Goal: Task Accomplishment & Management: Use online tool/utility

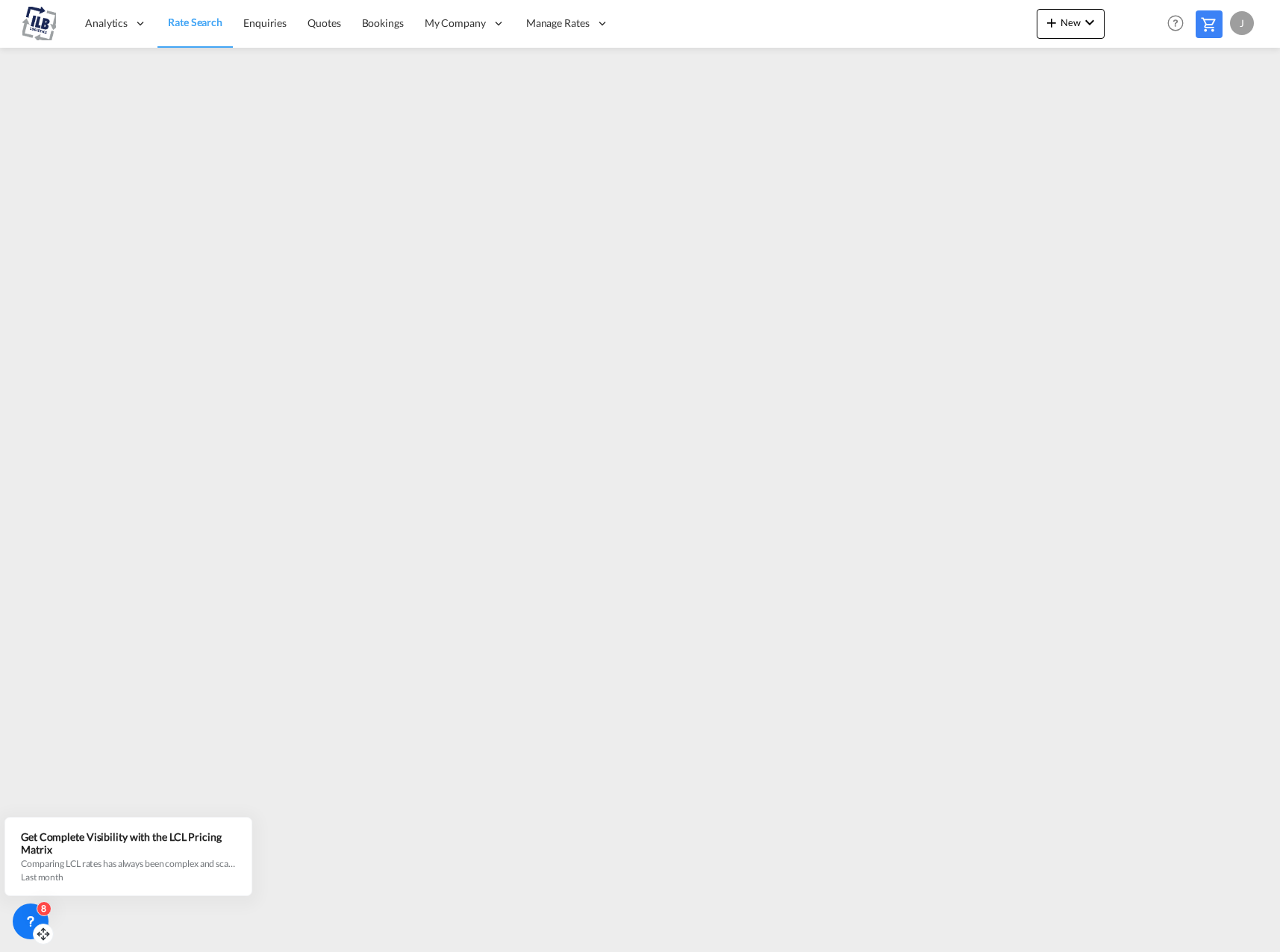
click at [34, 914] on icon at bounding box center [31, 921] width 15 height 15
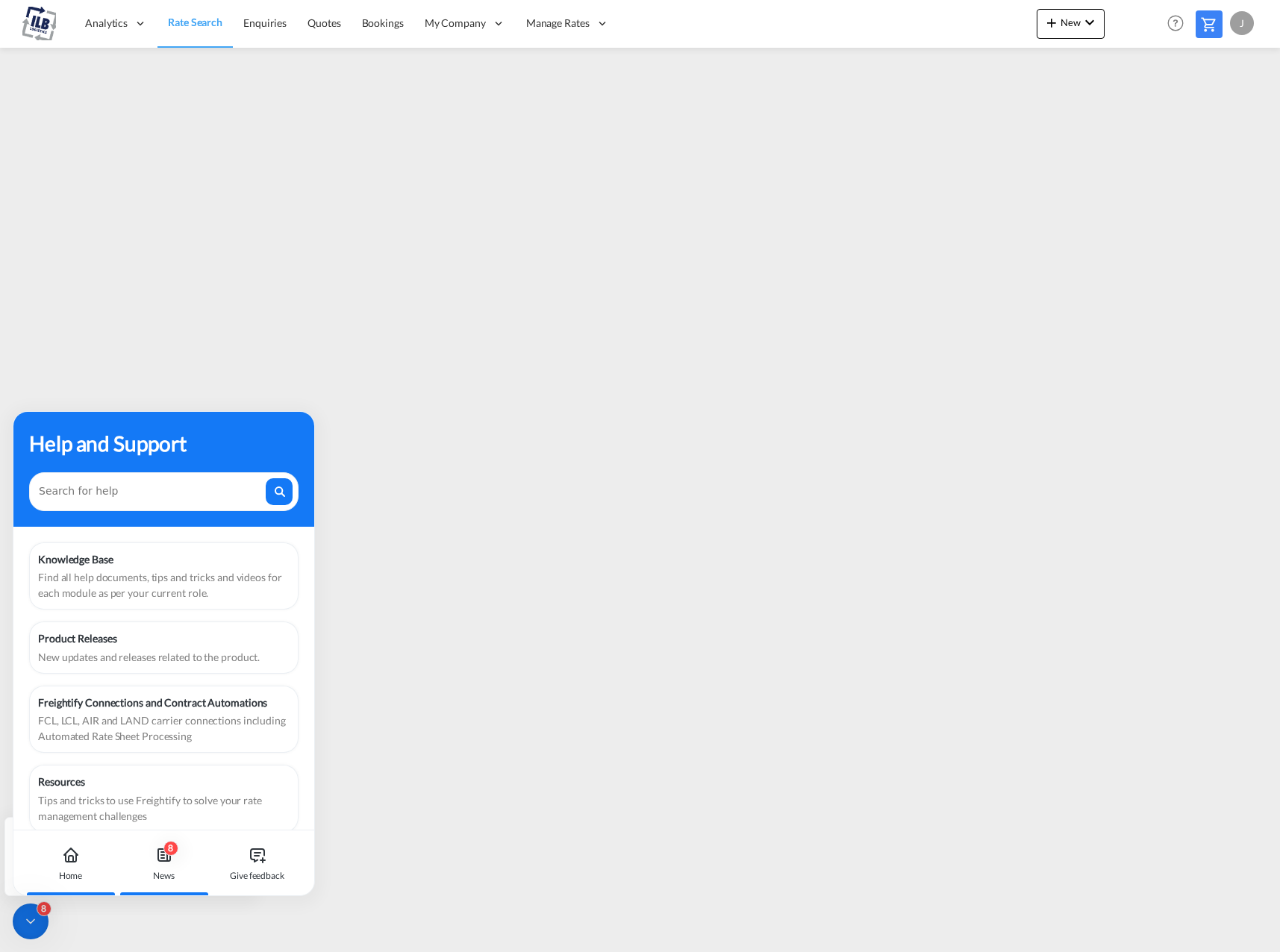
click at [156, 869] on div "News" at bounding box center [163, 876] width 22 height 14
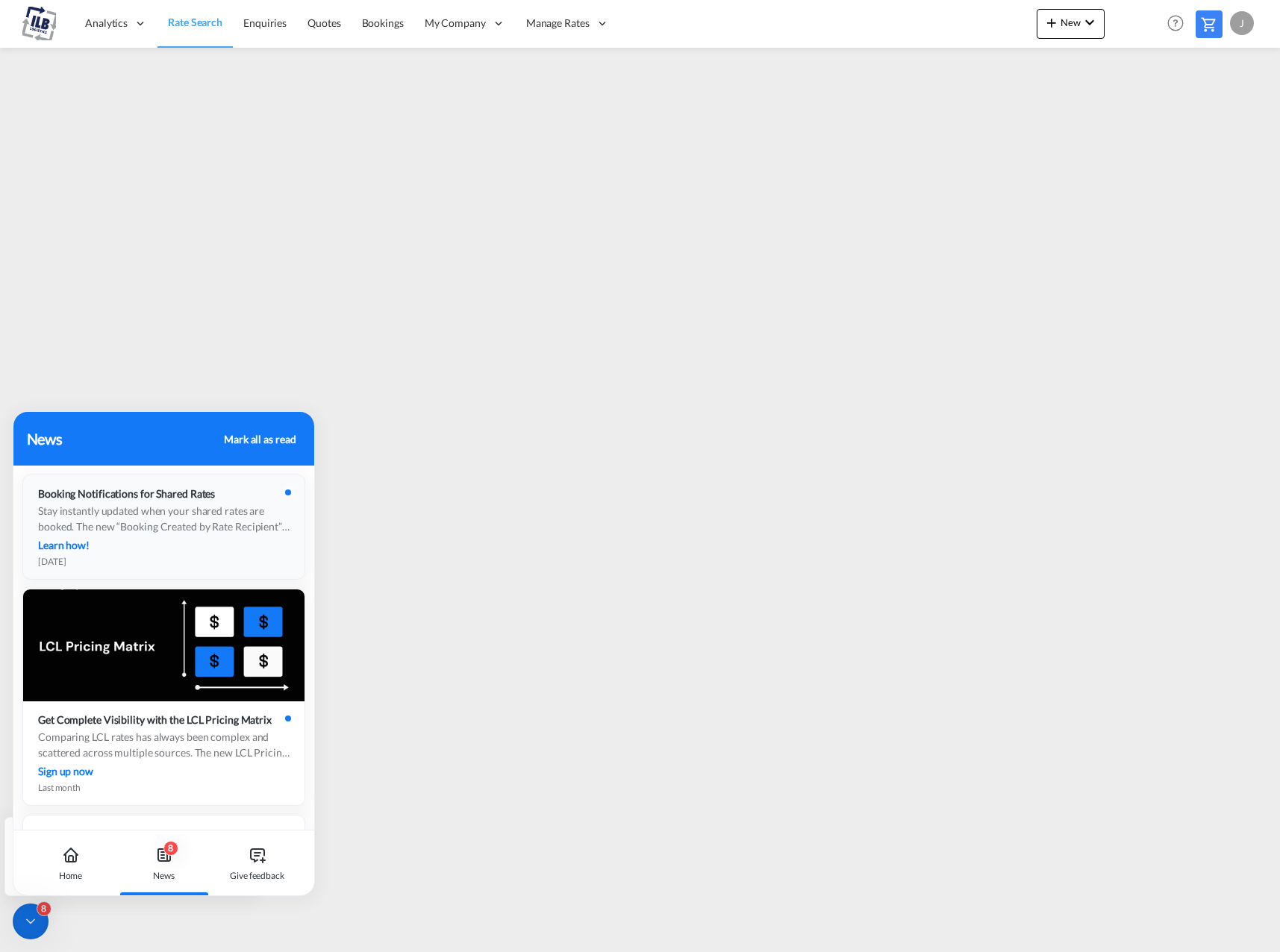
click at [198, 528] on div "Stay instantly updated when your shared rates are booked. The new “Booking Crea…" at bounding box center [163, 518] width 251 height 31
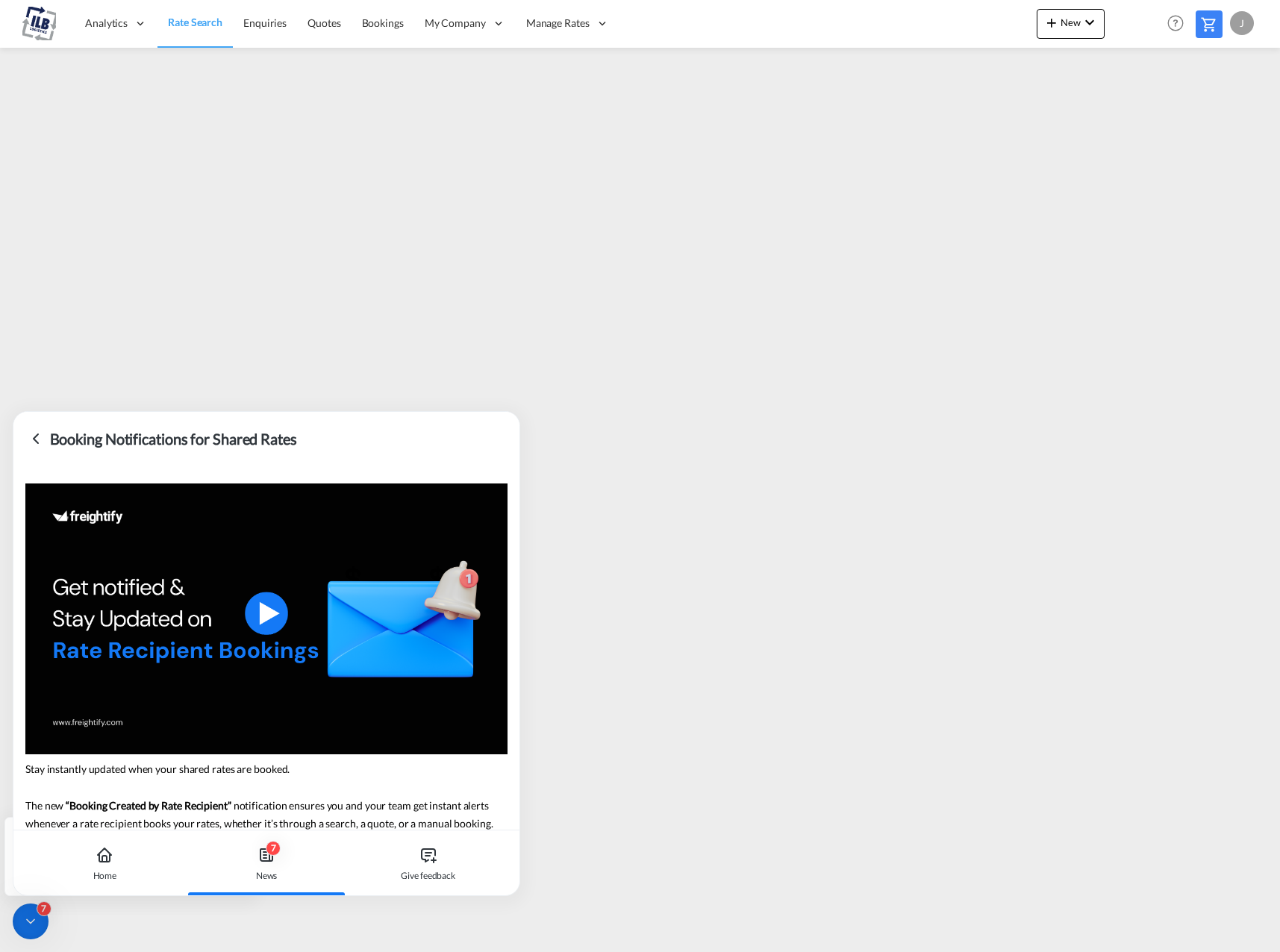
click at [44, 433] on icon at bounding box center [36, 439] width 18 height 18
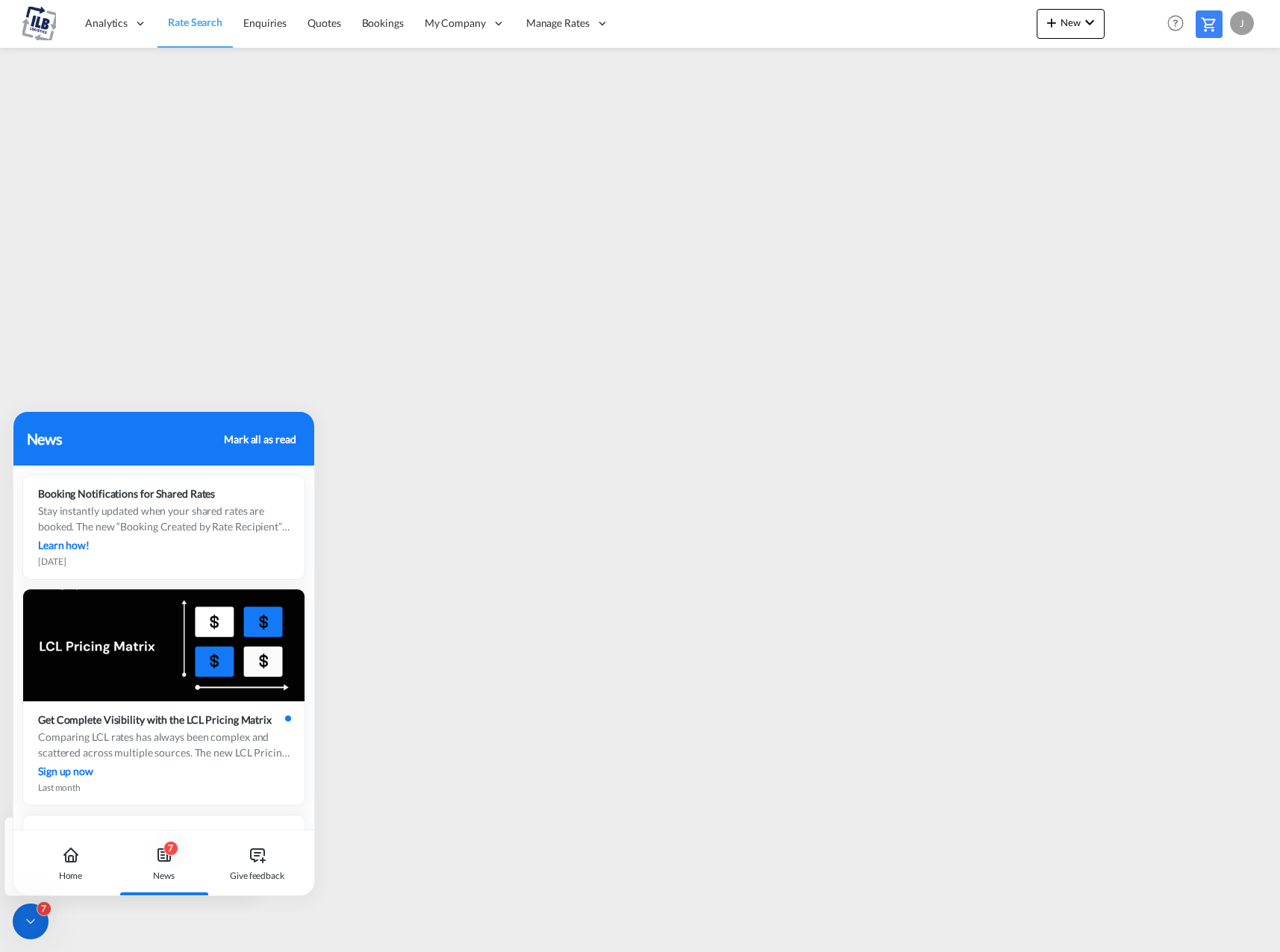
click at [247, 443] on div "Mark all as read" at bounding box center [259, 439] width 72 height 16
click at [237, 447] on div "News Mark all as read" at bounding box center [164, 439] width 275 height 23
click at [85, 864] on div "Home" at bounding box center [70, 863] width 82 height 66
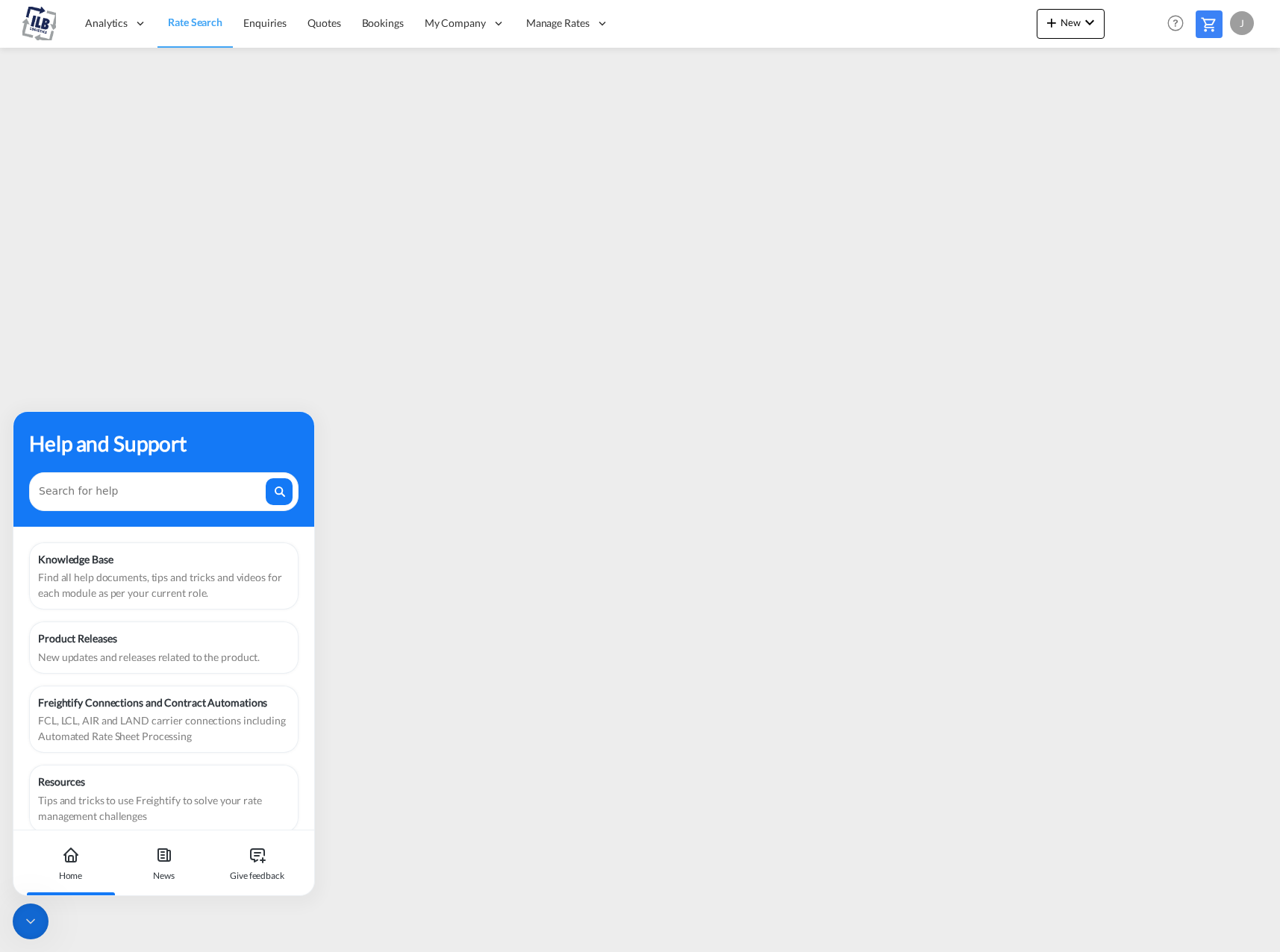
click at [40, 917] on div at bounding box center [30, 921] width 36 height 36
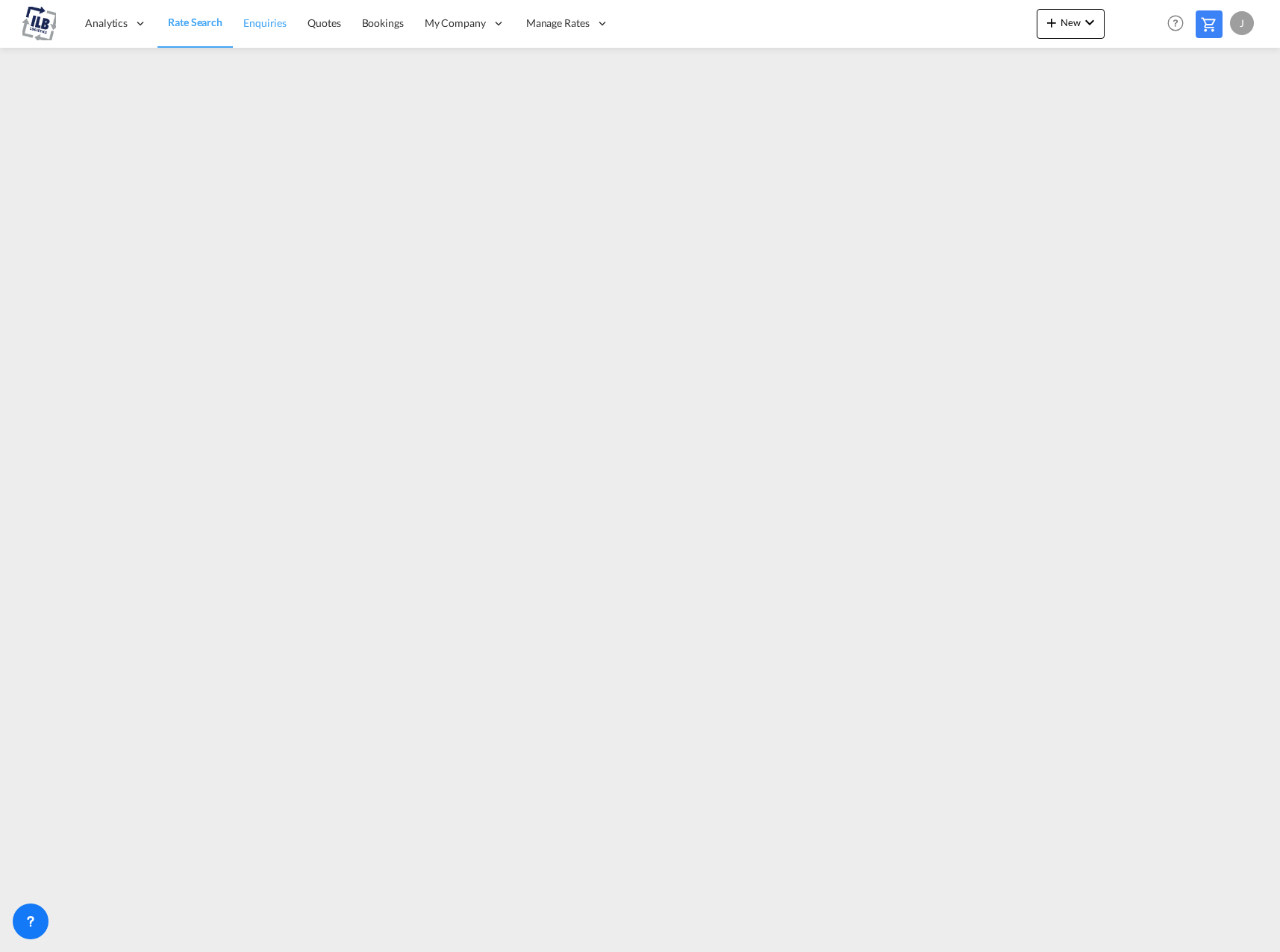
click at [275, 24] on span "Enquiries" at bounding box center [265, 23] width 43 height 13
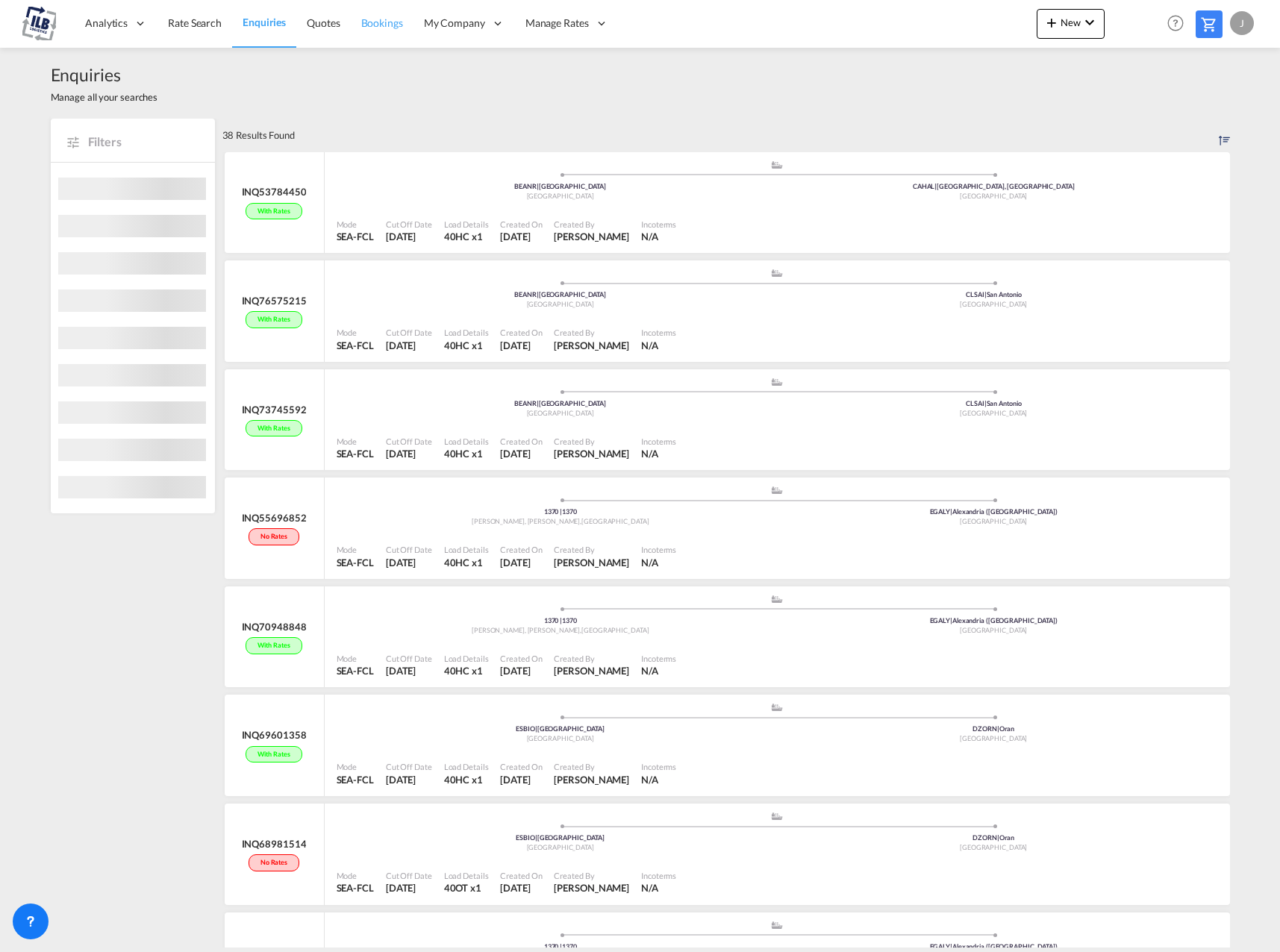
click at [392, 26] on span "Bookings" at bounding box center [381, 23] width 42 height 13
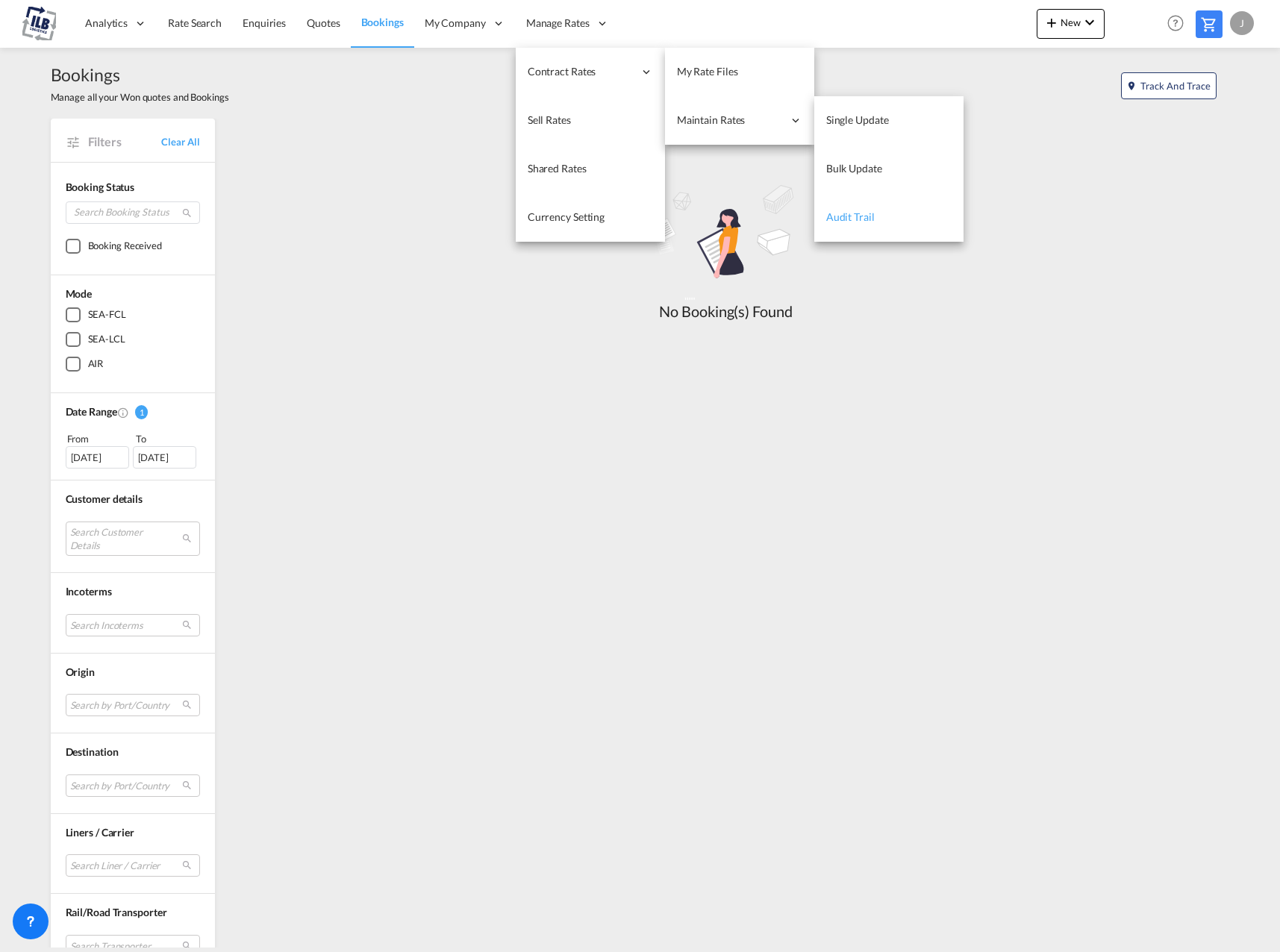
click at [866, 210] on span "Audit Trail" at bounding box center [850, 216] width 48 height 13
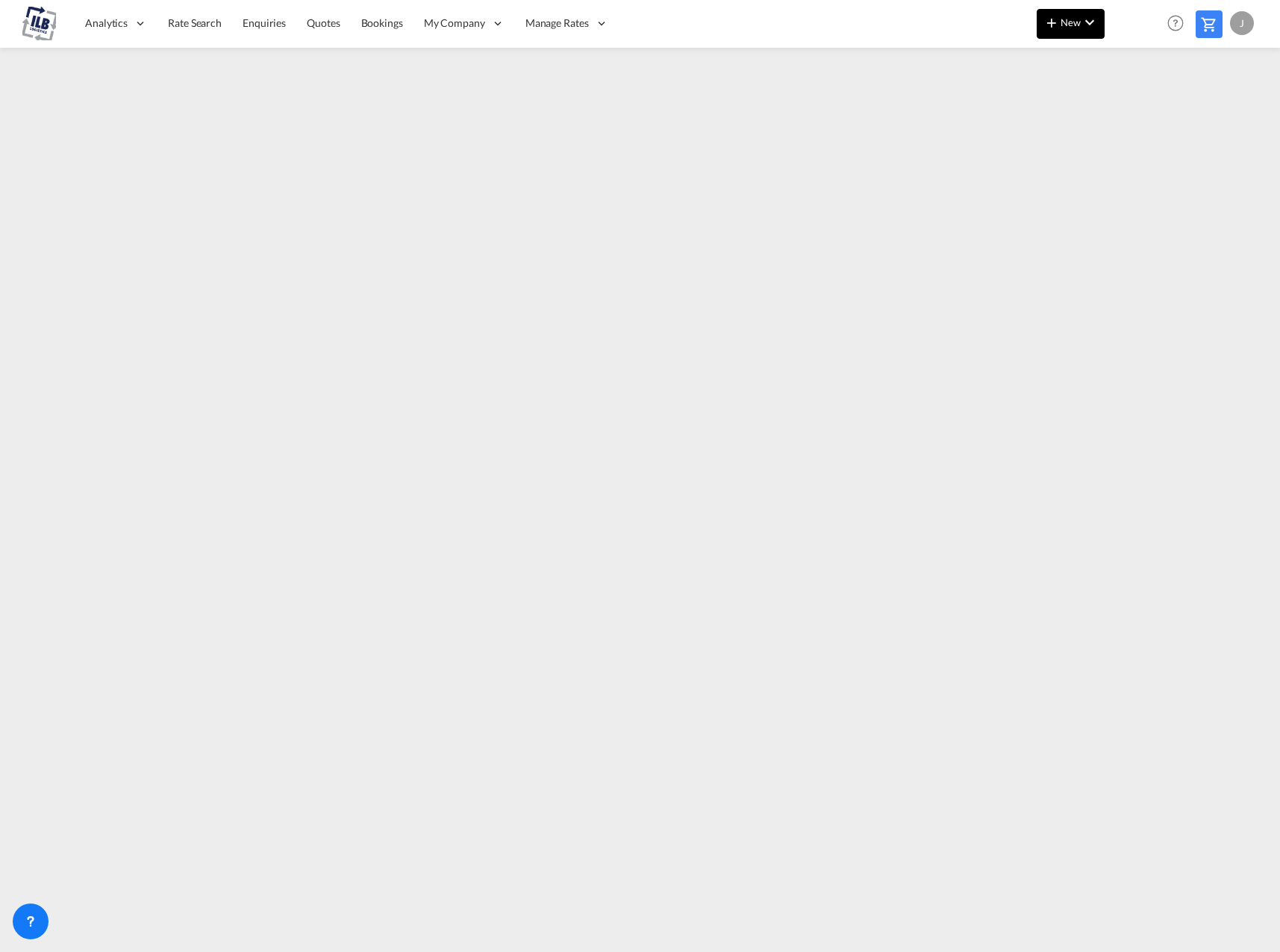
click at [1047, 29] on md-icon "icon-plus 400-fg" at bounding box center [1052, 23] width 18 height 18
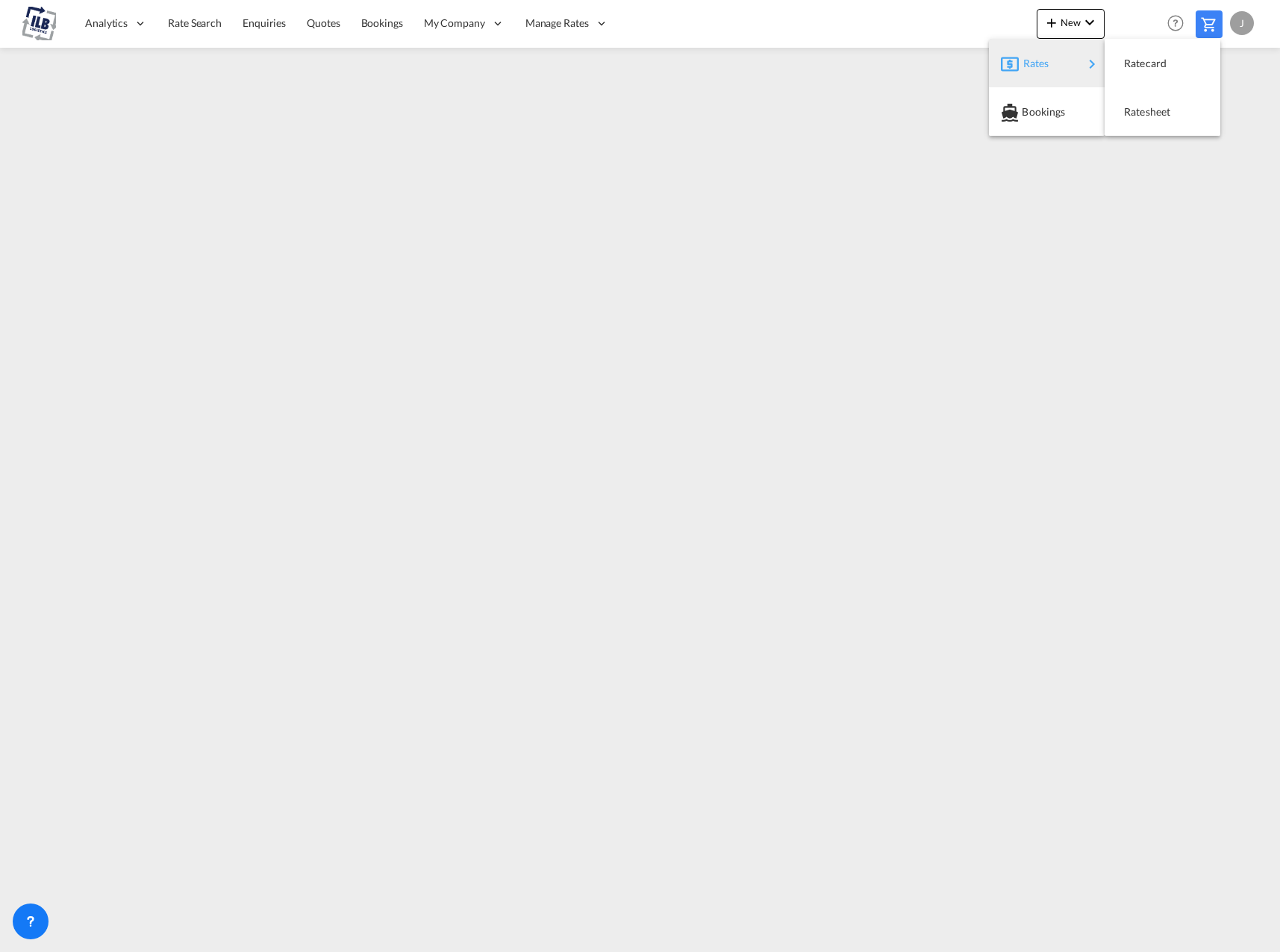
click at [552, 27] on md-backdrop at bounding box center [640, 476] width 1280 height 952
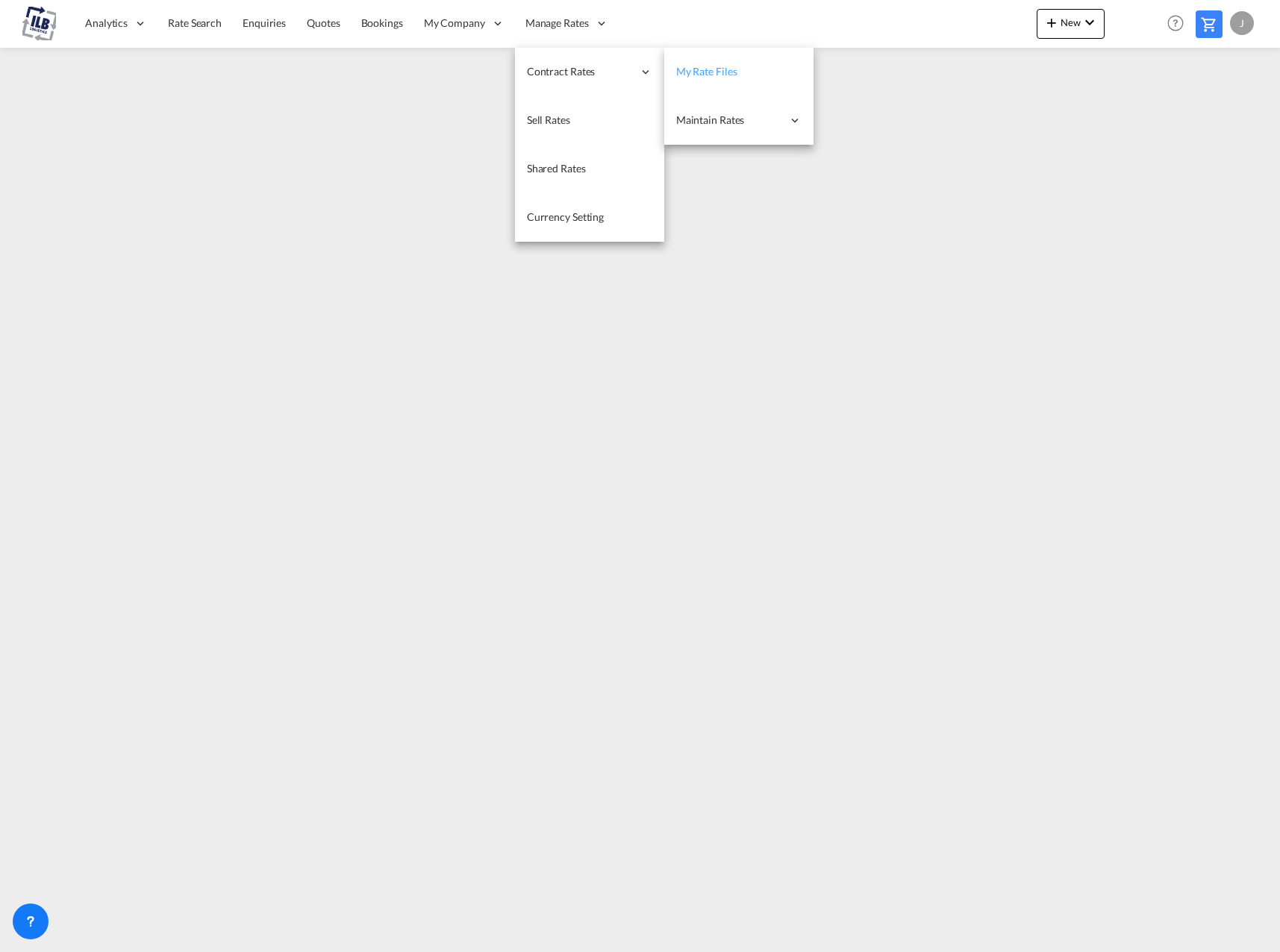
click at [713, 73] on span "My Rate Files" at bounding box center [707, 71] width 61 height 13
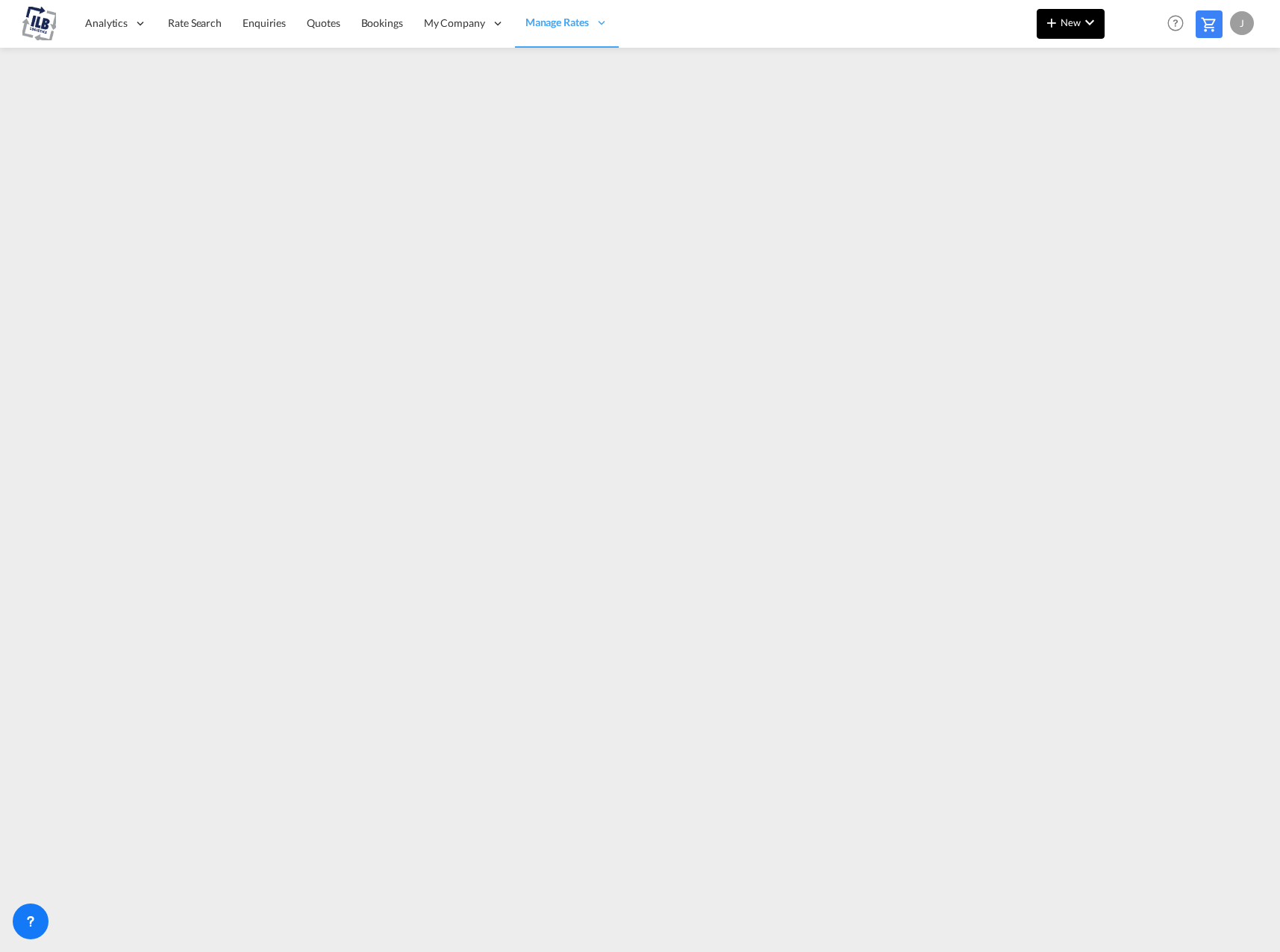
click at [1070, 34] on button "New" at bounding box center [1070, 23] width 68 height 29
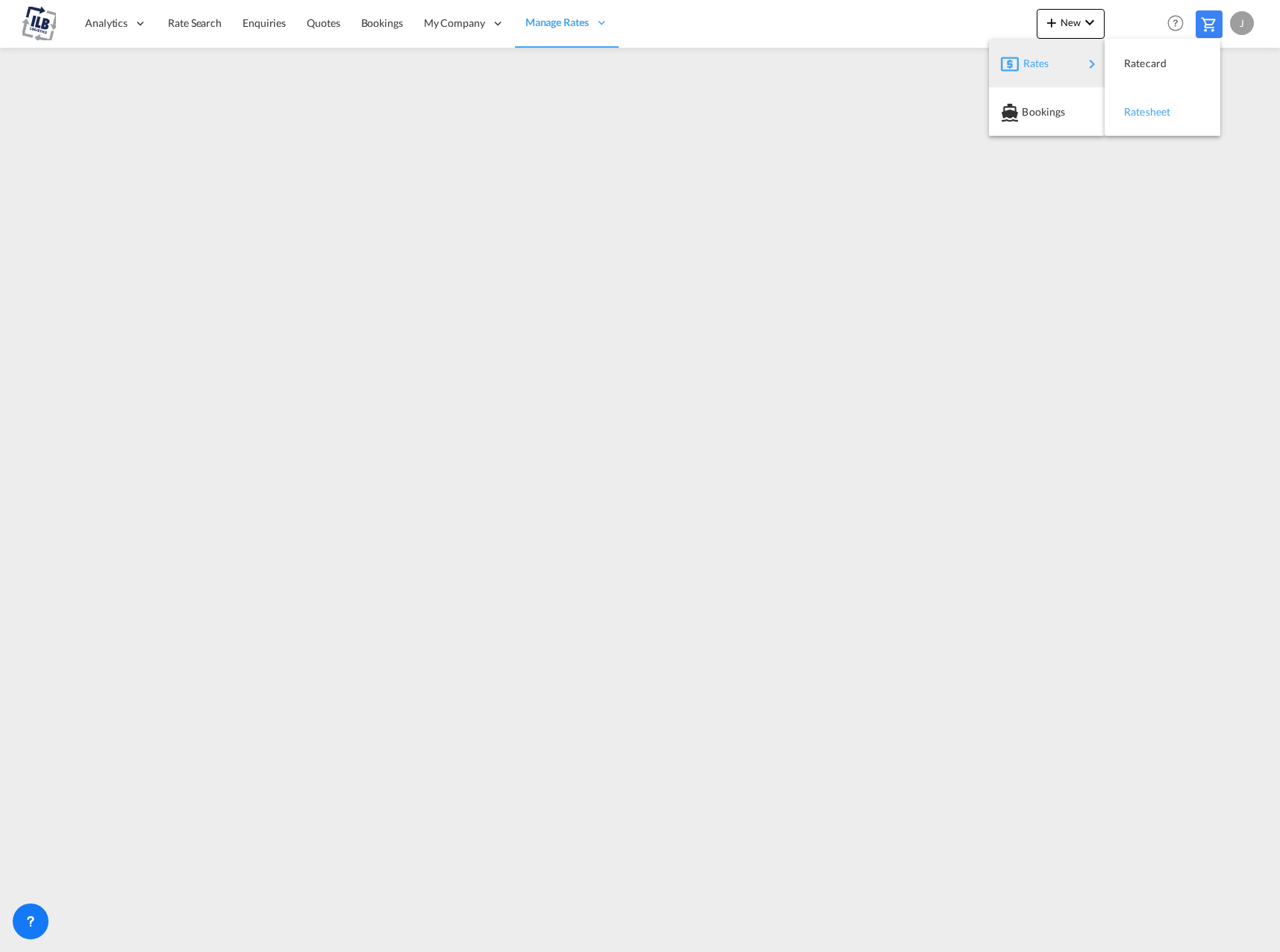
click at [1140, 105] on span "Ratesheet" at bounding box center [1132, 111] width 17 height 29
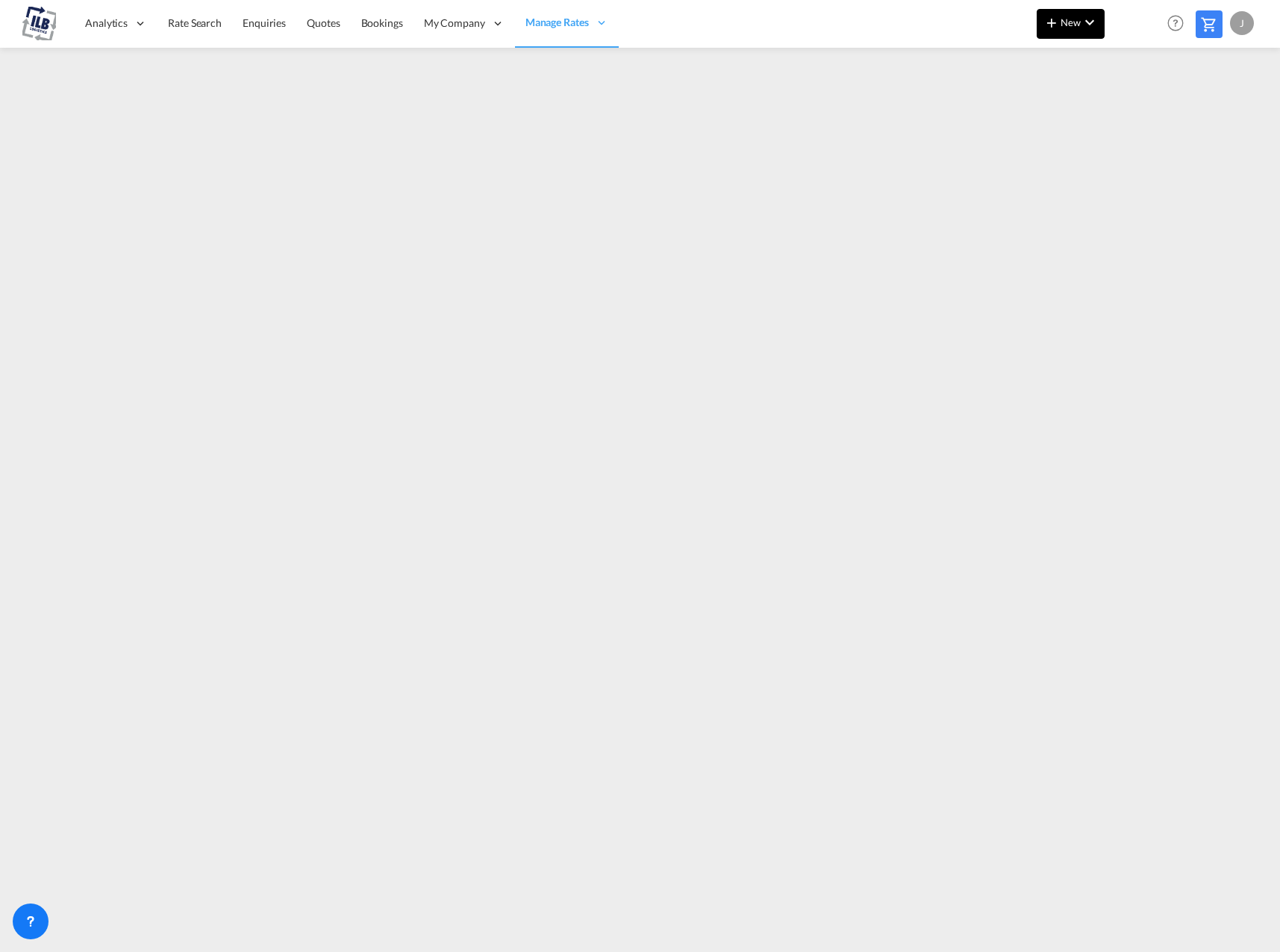
click at [1083, 28] on md-icon "icon-chevron-down" at bounding box center [1089, 23] width 18 height 18
click at [1239, 191] on md-backdrop at bounding box center [640, 476] width 1280 height 952
click at [1077, 25] on span "New" at bounding box center [1070, 23] width 56 height 12
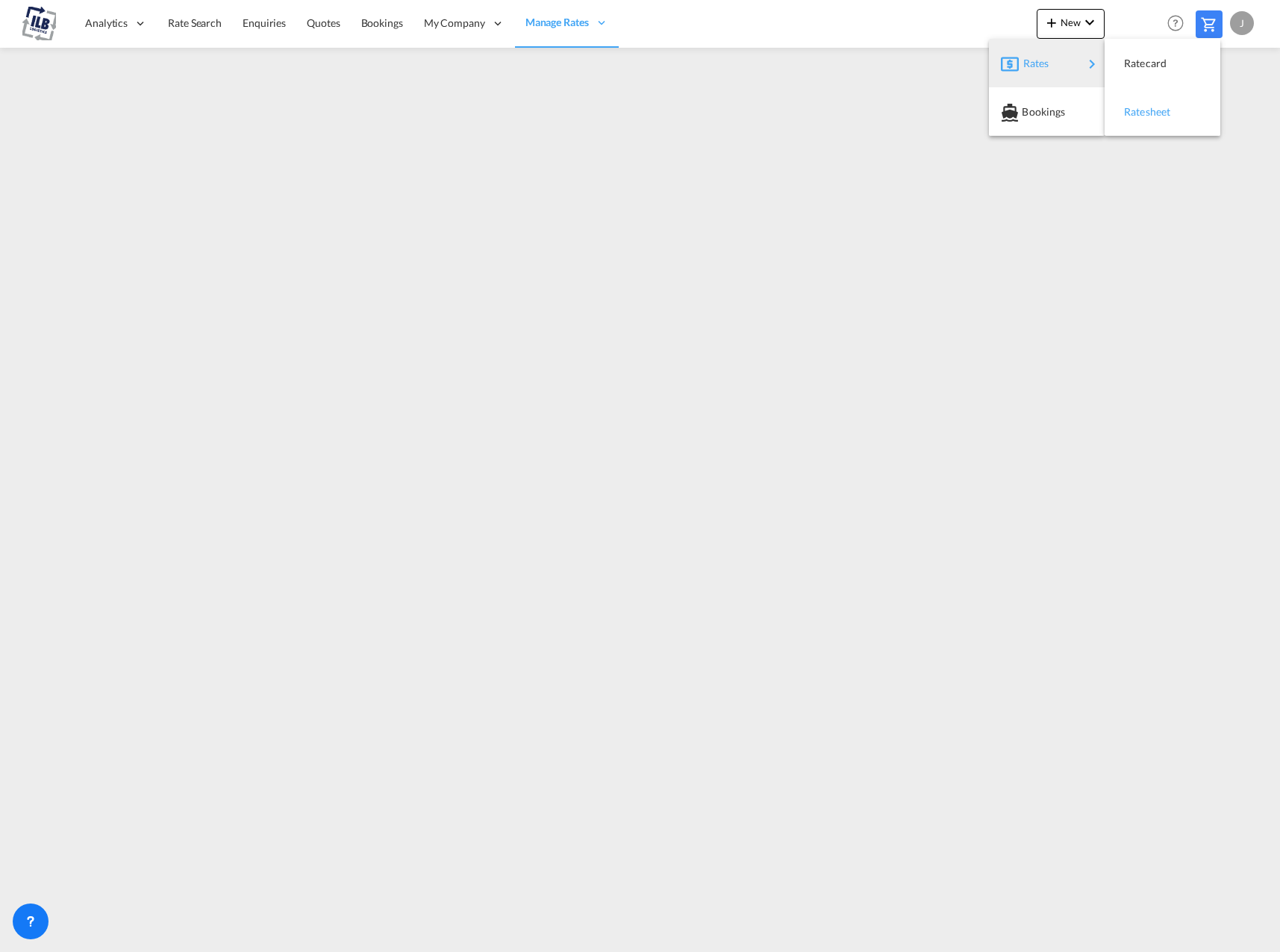
click at [1139, 111] on span "Ratesheet" at bounding box center [1132, 111] width 17 height 29
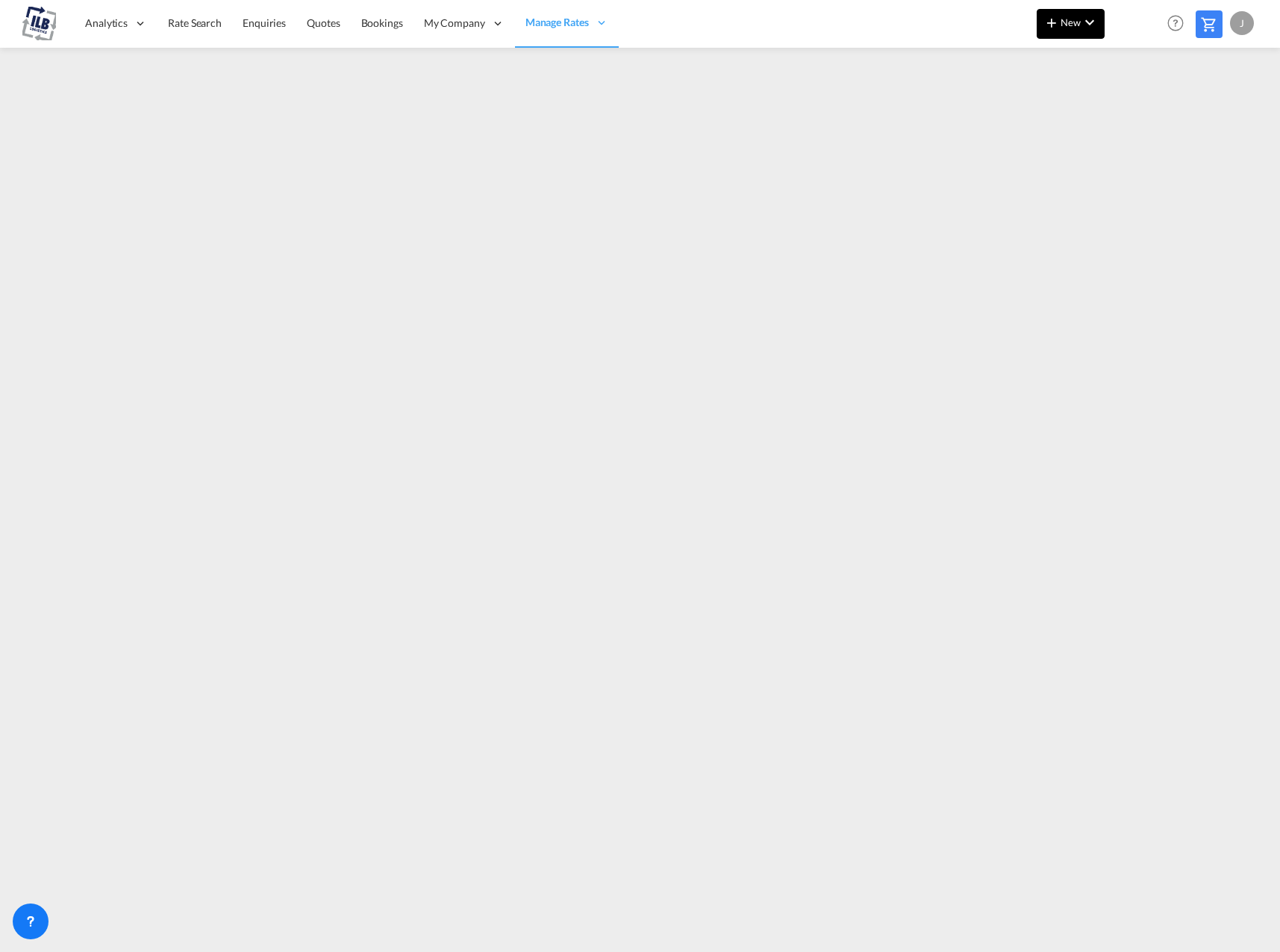
click at [1080, 26] on md-icon "icon-chevron-down" at bounding box center [1089, 23] width 18 height 18
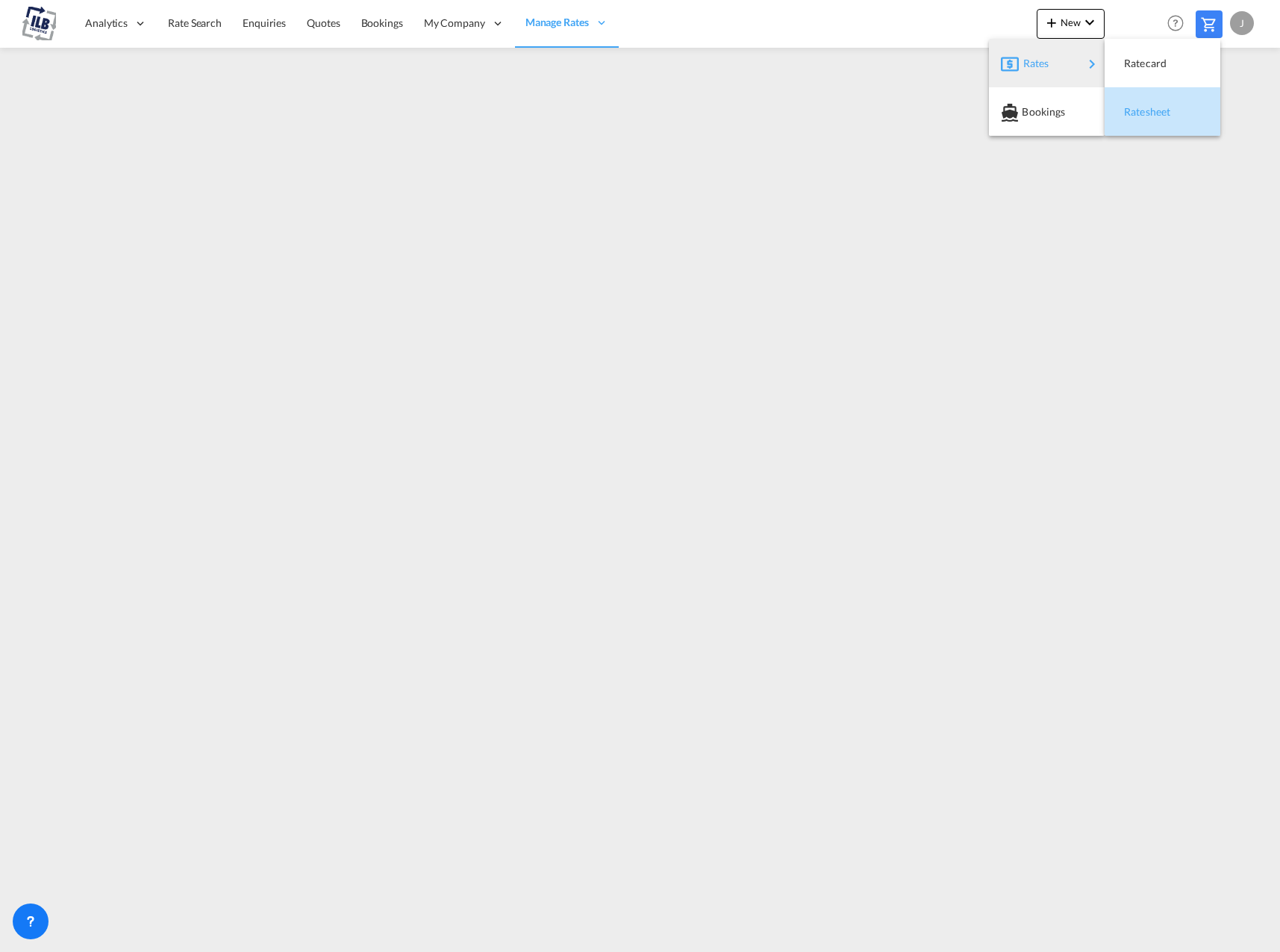
click at [1152, 118] on div "Ratesheet" at bounding box center [1151, 111] width 55 height 37
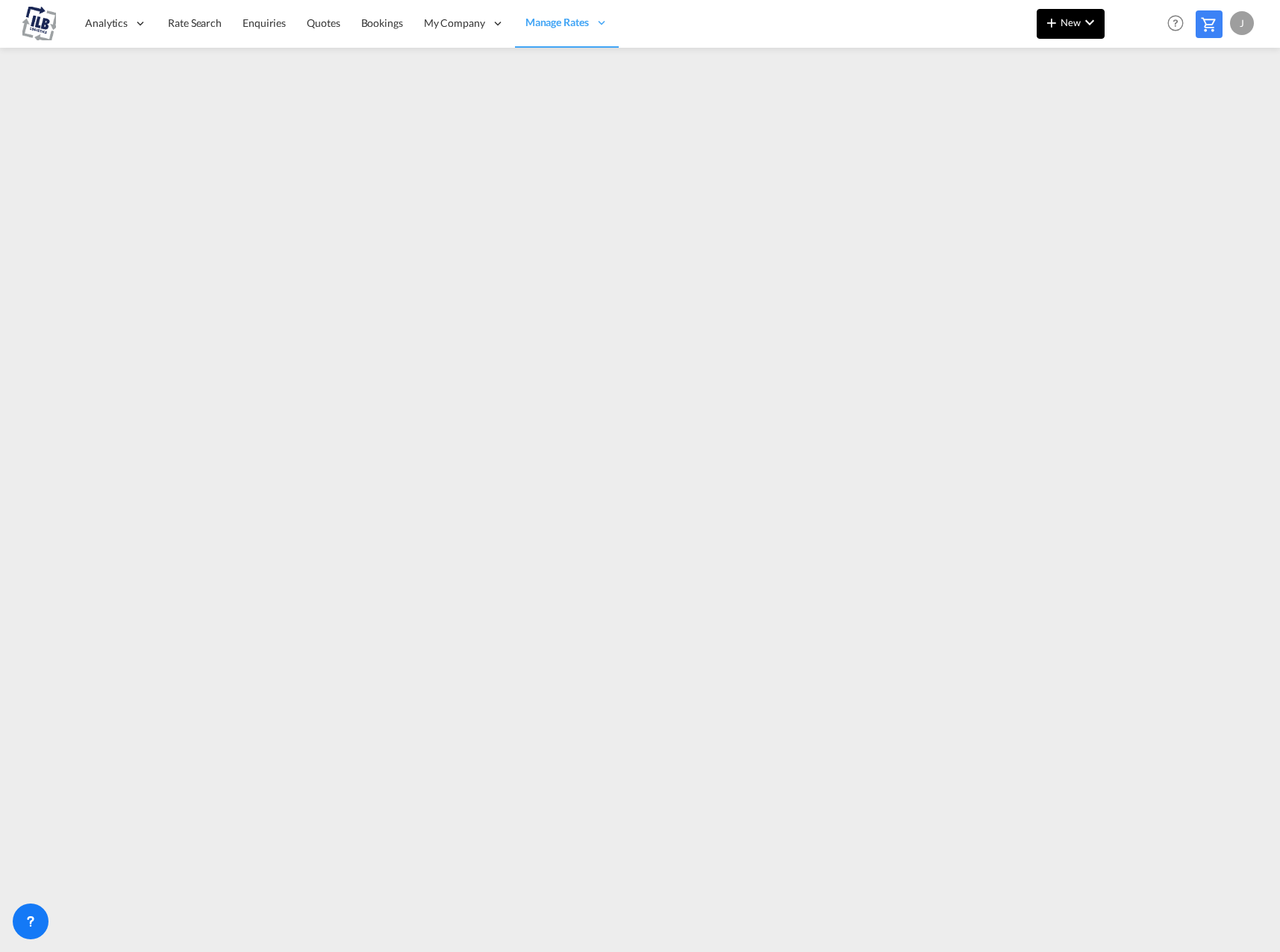
click at [1089, 27] on md-icon "icon-chevron-down" at bounding box center [1089, 23] width 18 height 18
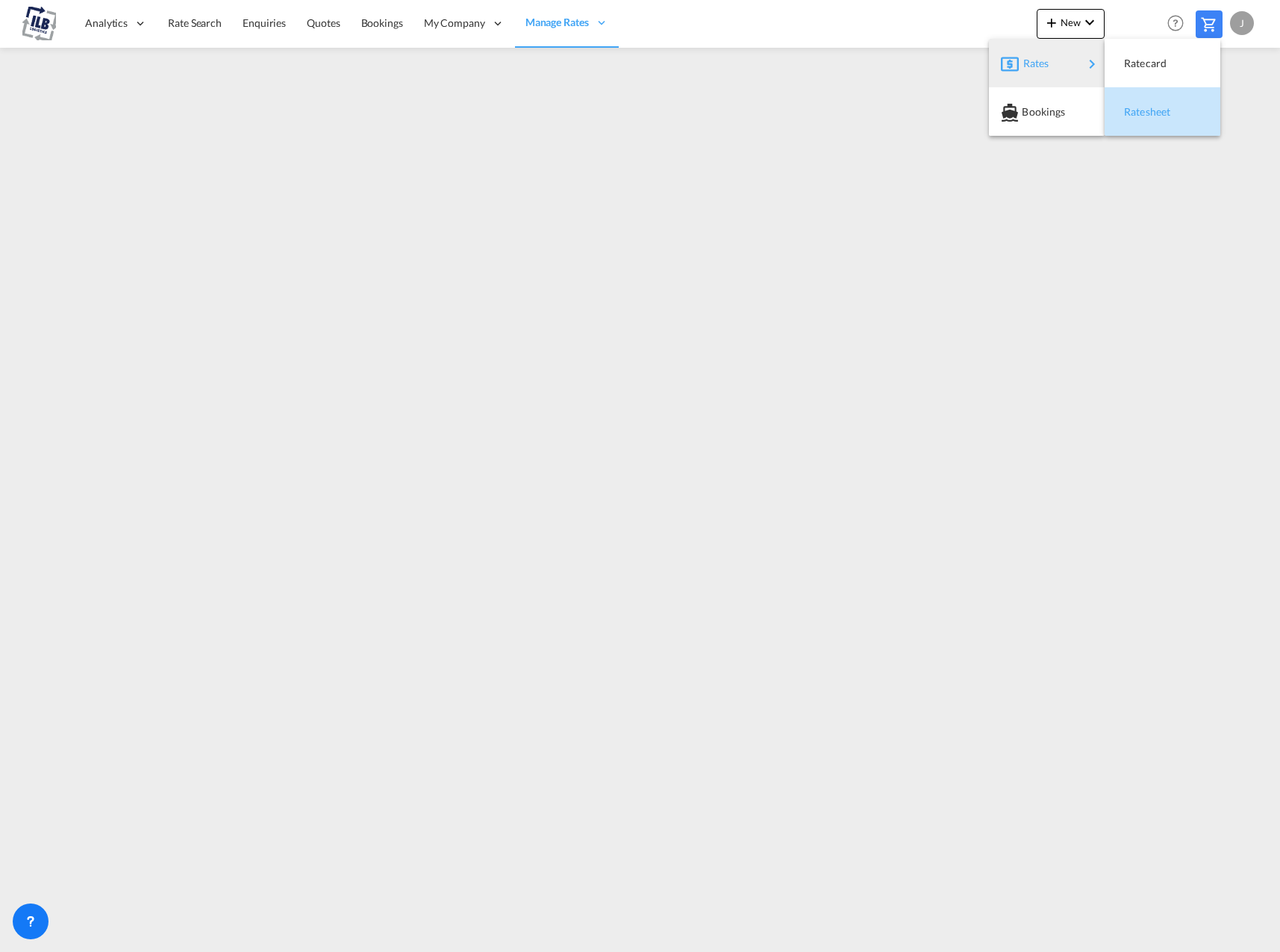
click at [1140, 122] on span "Ratesheet" at bounding box center [1132, 111] width 17 height 29
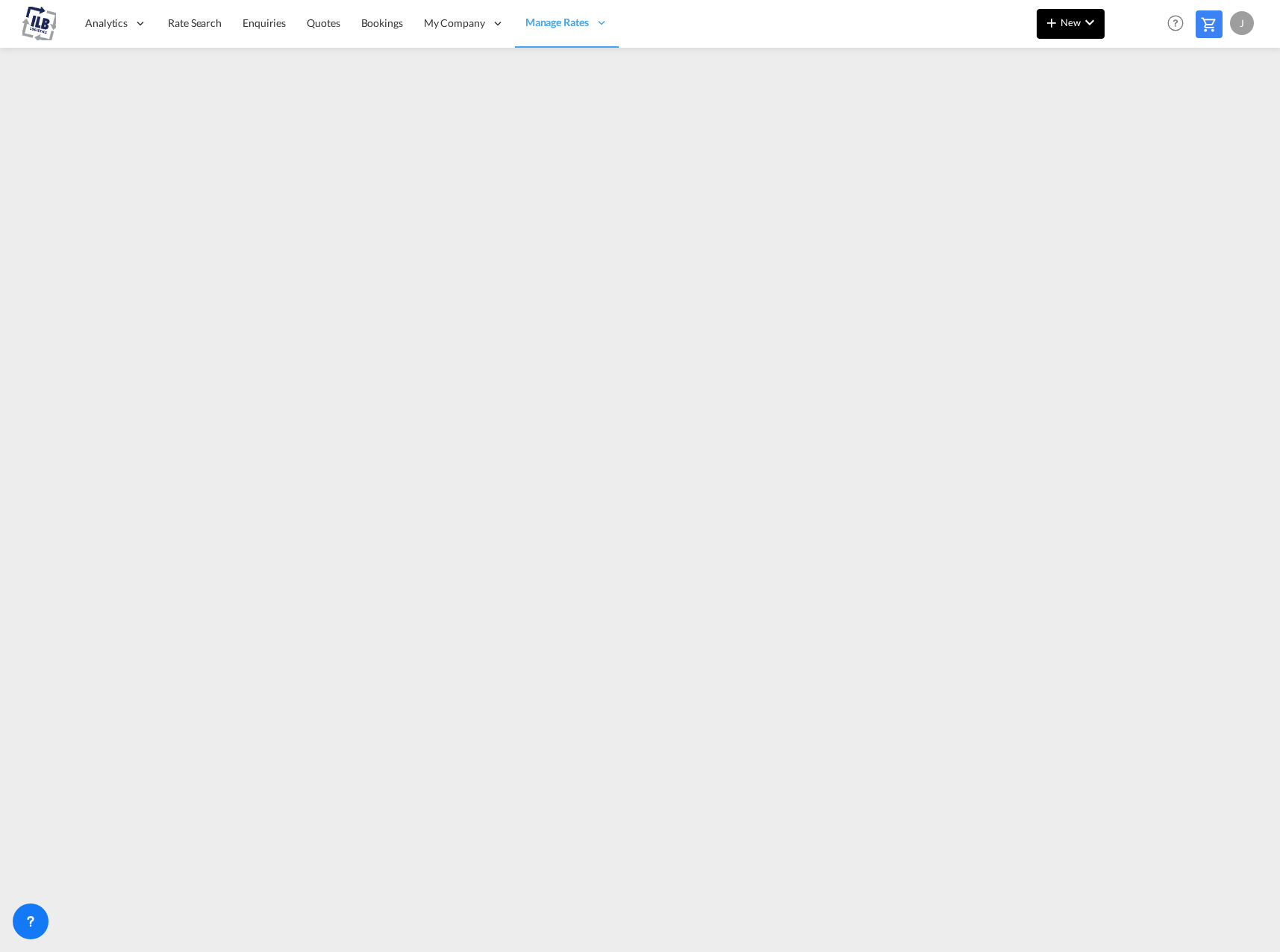
click at [1081, 27] on md-icon "icon-chevron-down" at bounding box center [1089, 23] width 18 height 18
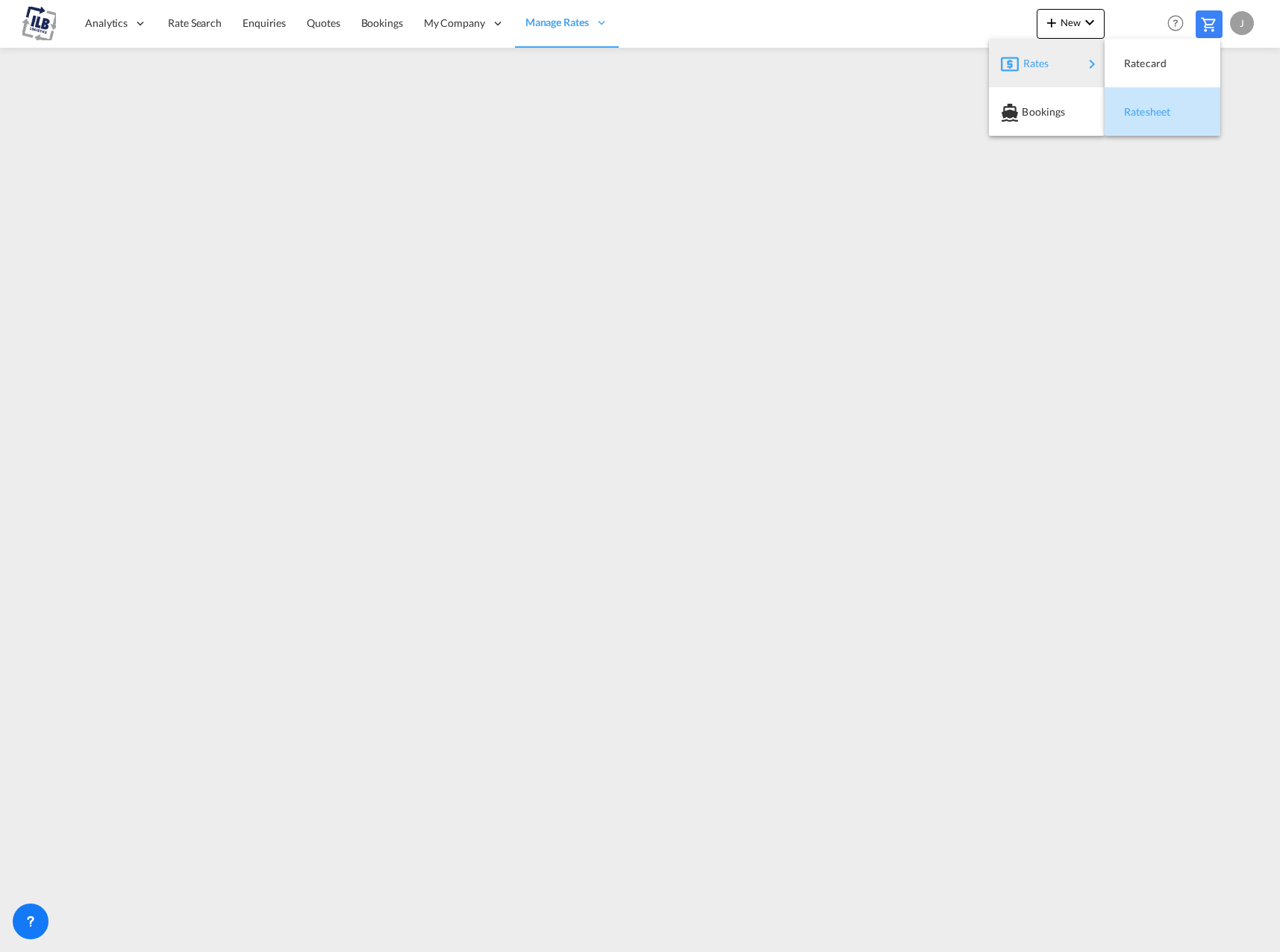
click at [1131, 110] on span "Ratesheet" at bounding box center [1132, 111] width 17 height 29
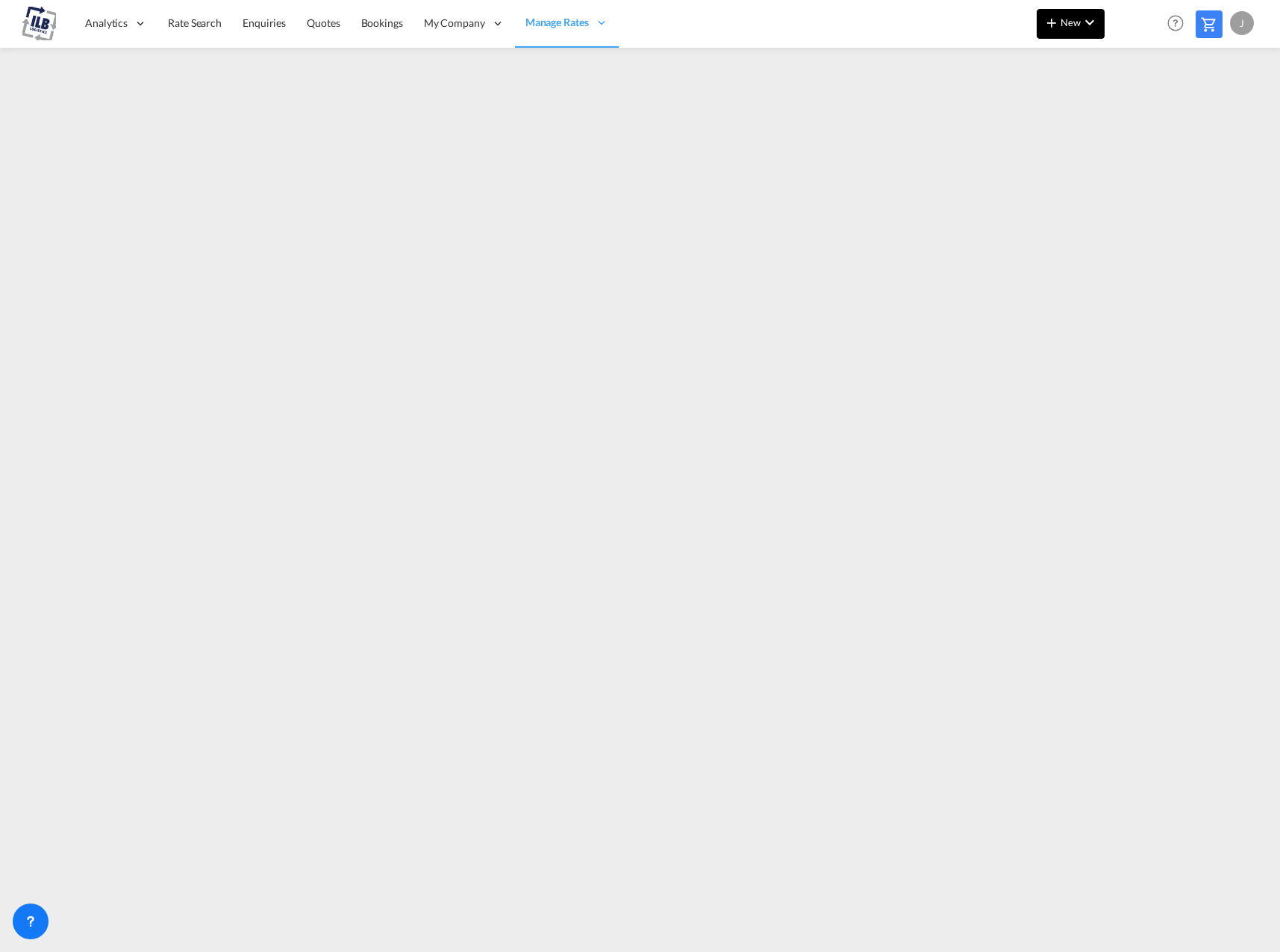
click at [1068, 30] on button "New" at bounding box center [1070, 23] width 68 height 29
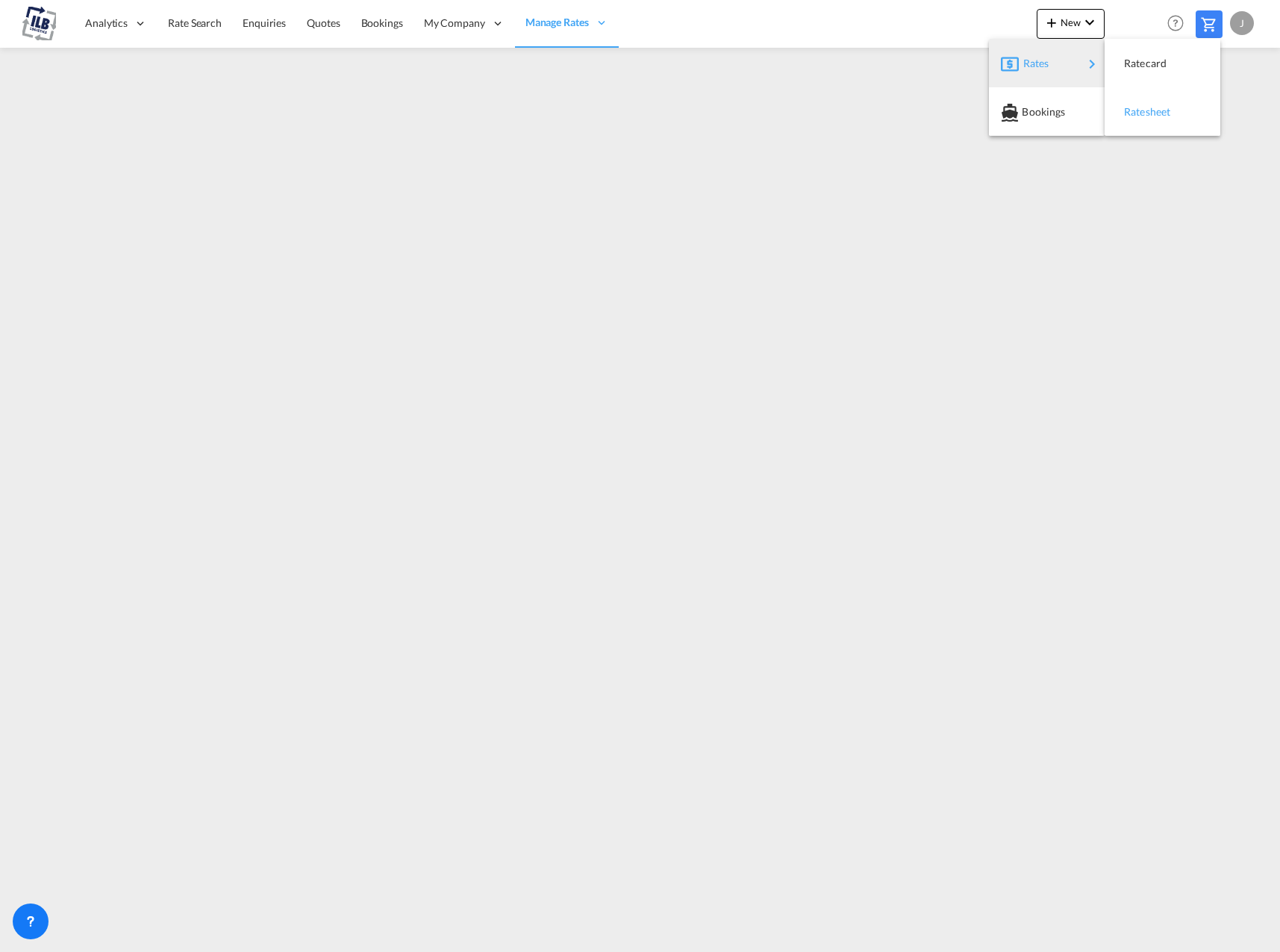
click at [1135, 107] on span "Ratesheet" at bounding box center [1132, 111] width 17 height 29
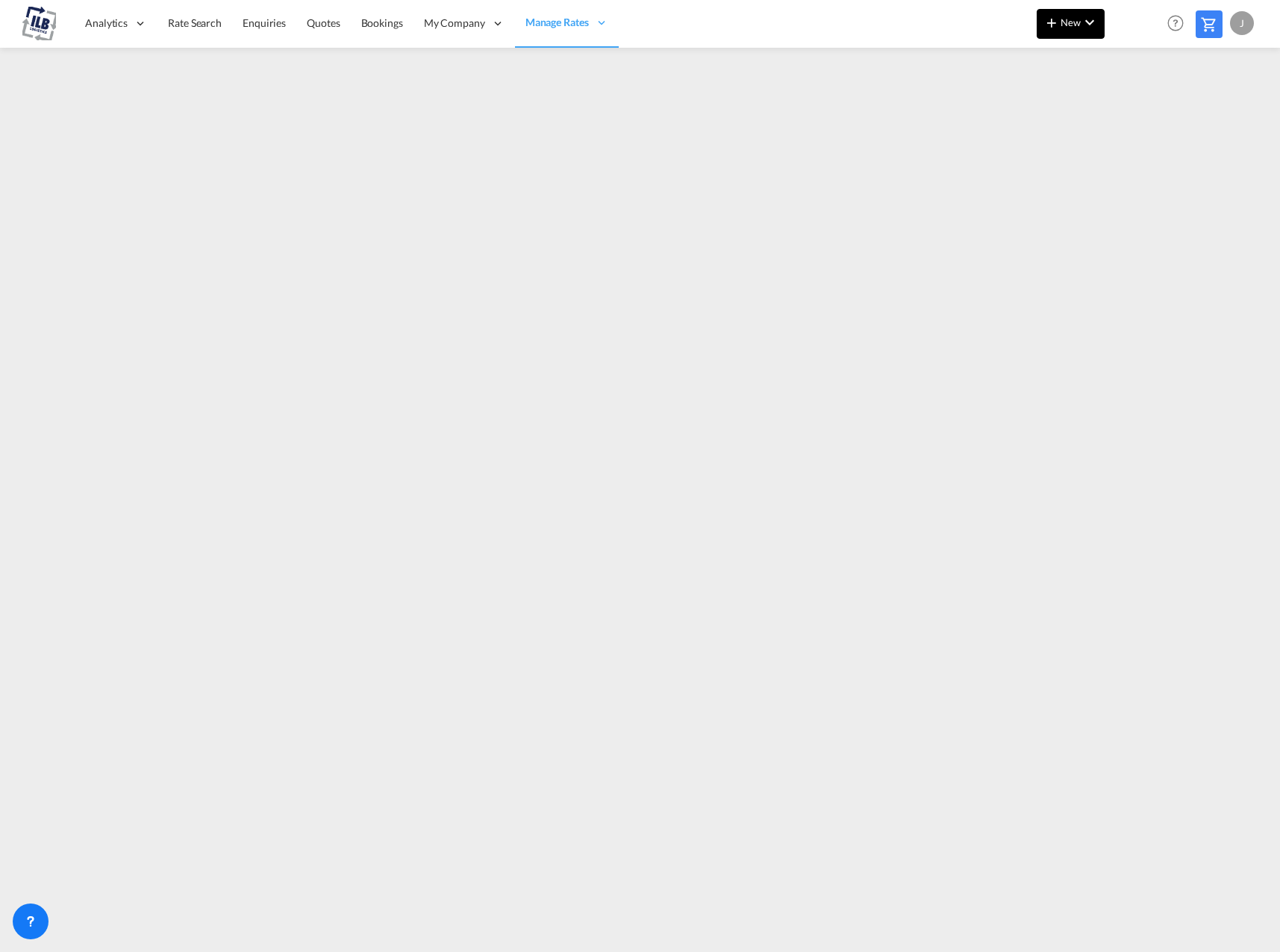
click at [1077, 28] on button "New" at bounding box center [1070, 23] width 68 height 29
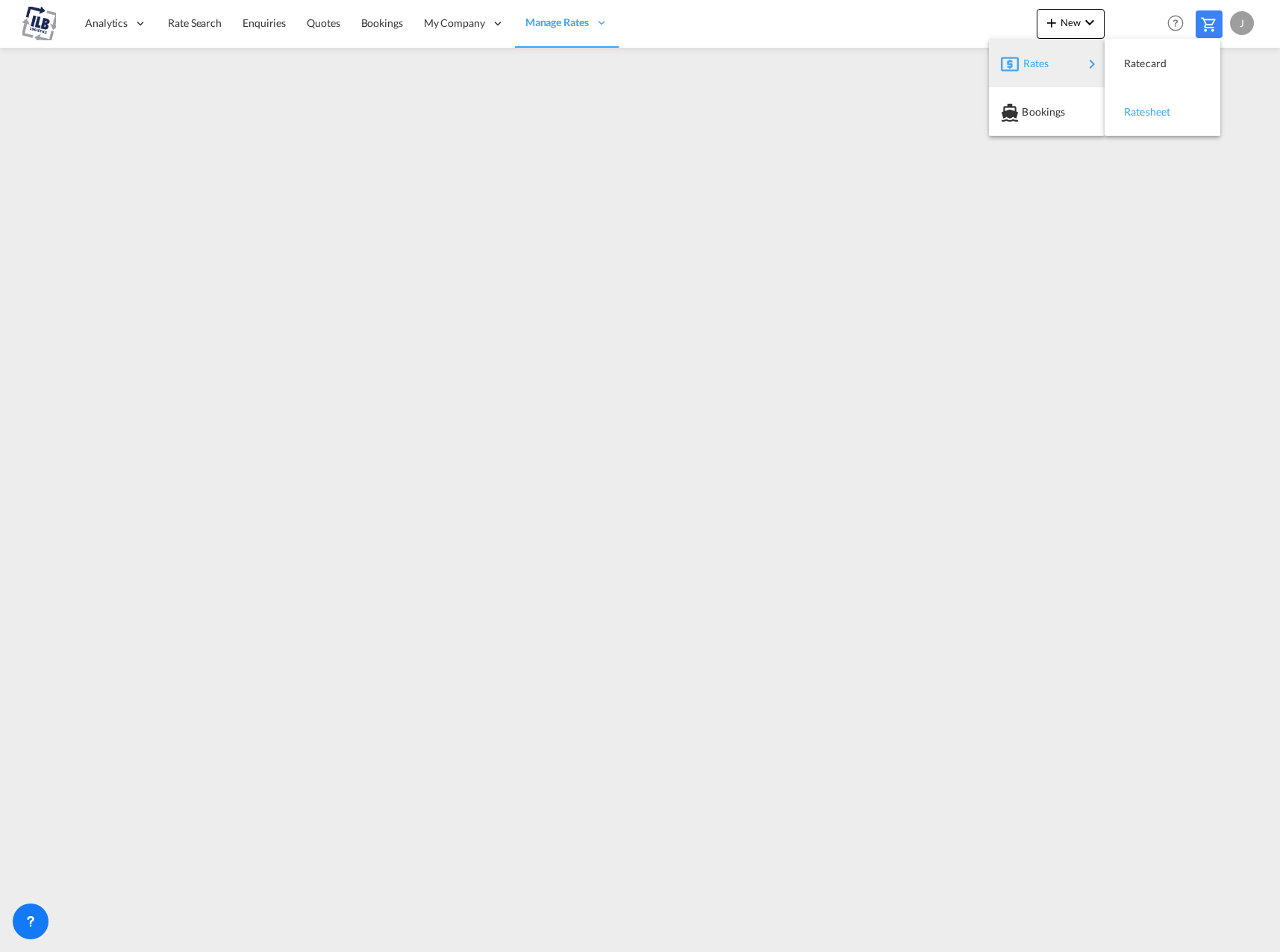
click at [1140, 108] on span "Ratesheet" at bounding box center [1132, 111] width 17 height 29
